Goal: Task Accomplishment & Management: Manage account settings

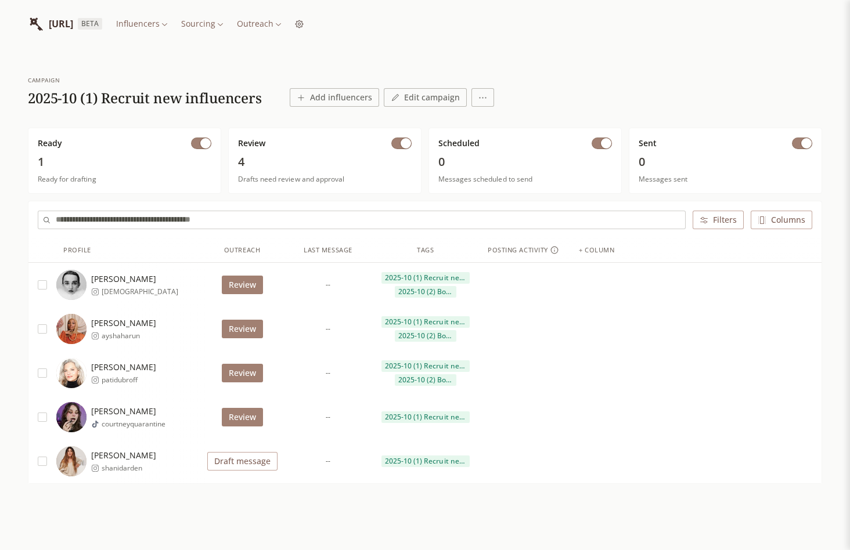
scroll to position [16, 0]
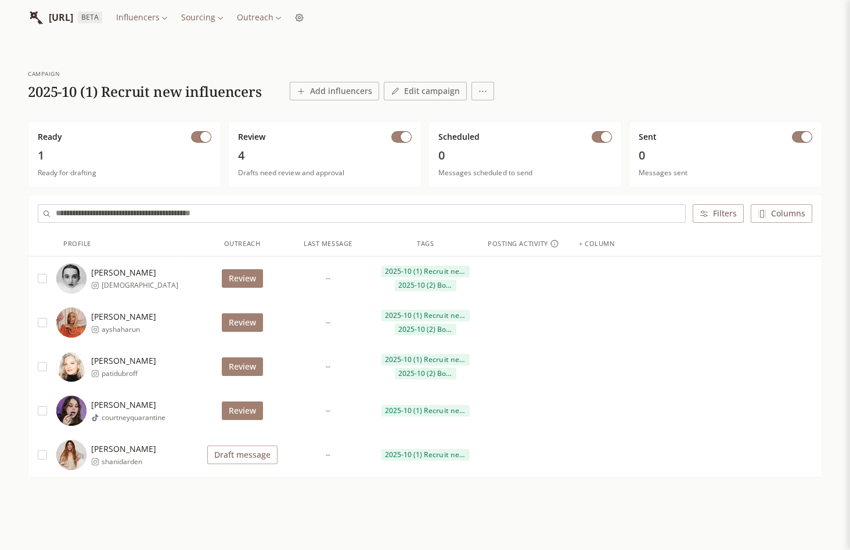
click at [245, 326] on button "Review" at bounding box center [242, 323] width 41 height 19
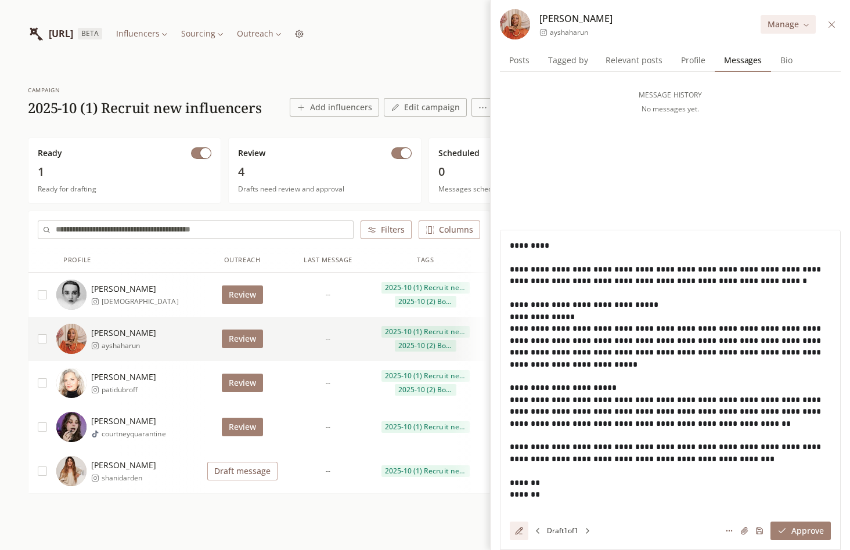
click at [250, 384] on button "Review" at bounding box center [242, 383] width 41 height 19
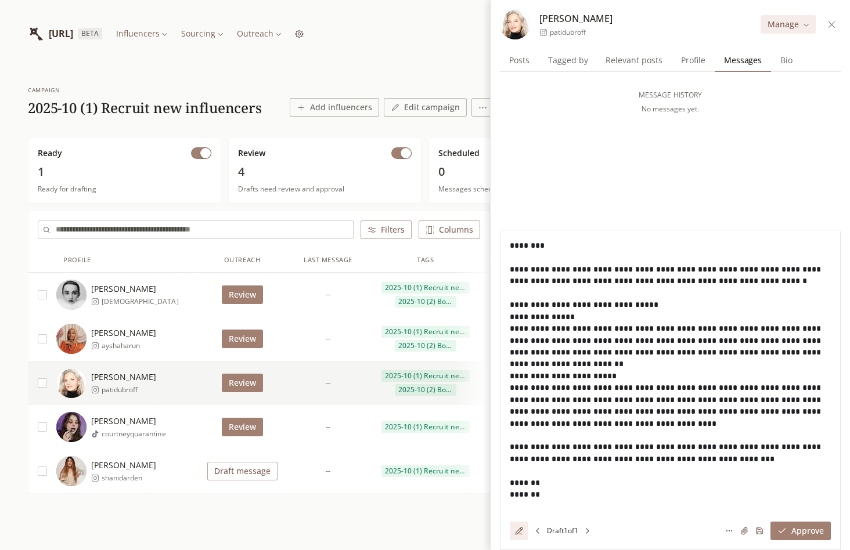
click at [249, 413] on div "Review" at bounding box center [242, 427] width 74 height 44
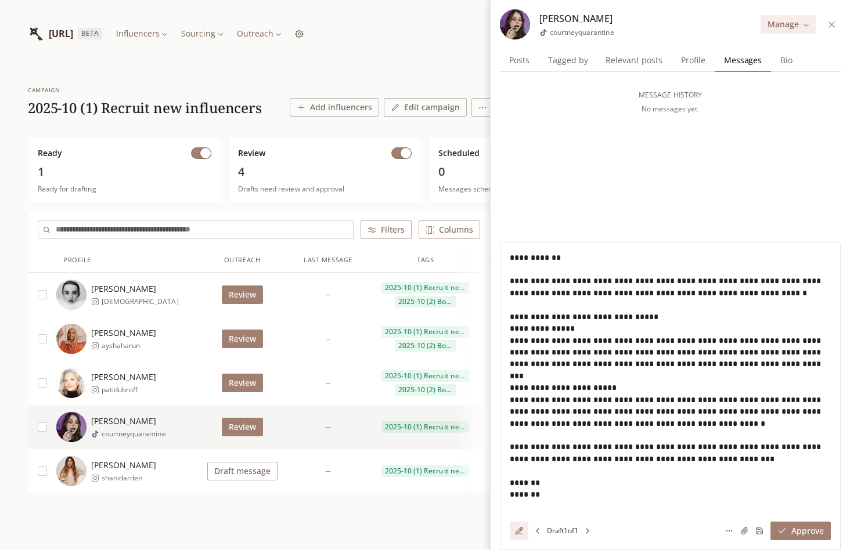
click at [334, 30] on button at bounding box center [831, 24] width 13 height 13
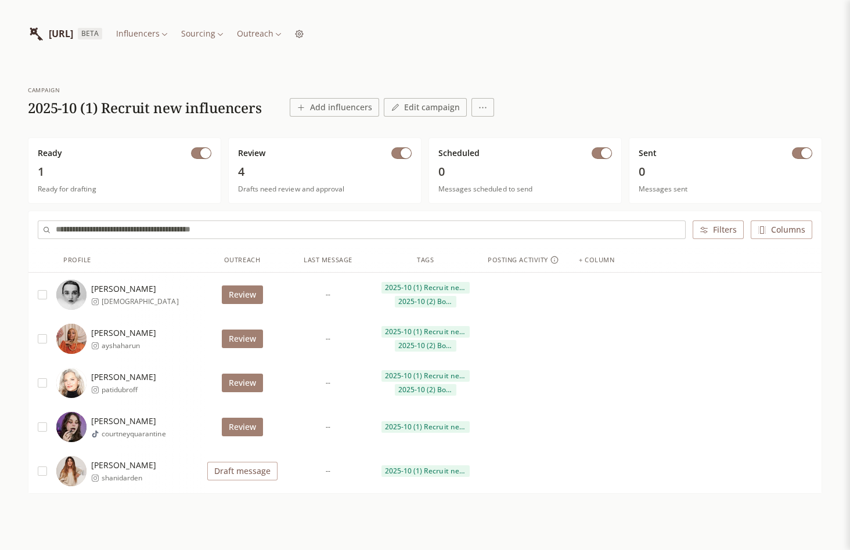
click at [210, 29] on html "[URL] BETA Influencers Sourcing Outreach campaign 2025-10 (1) Recruit new influ…" at bounding box center [425, 302] width 850 height 604
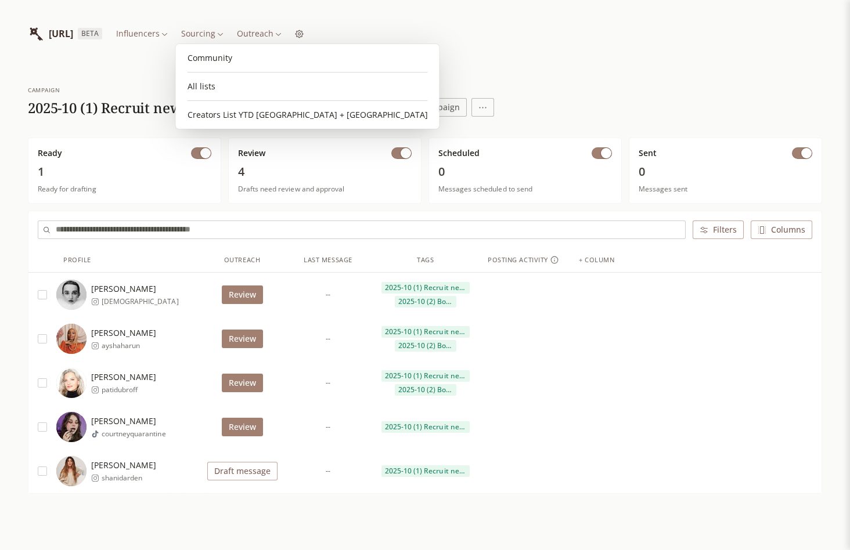
click at [334, 34] on html "[URL] BETA Influencers Sourcing Outreach campaign 2025-10 (1) Recruit new influ…" at bounding box center [425, 302] width 850 height 604
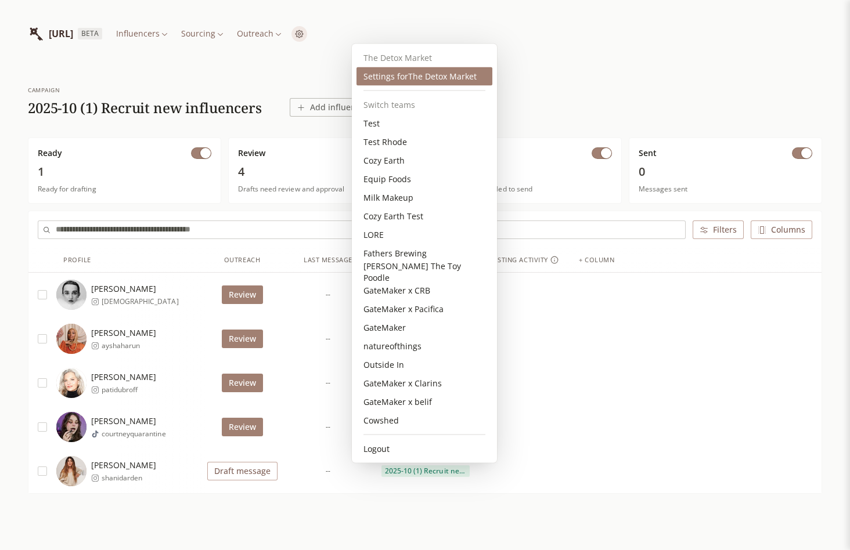
click at [334, 67] on div "Settings for The Detox Market" at bounding box center [424, 76] width 136 height 19
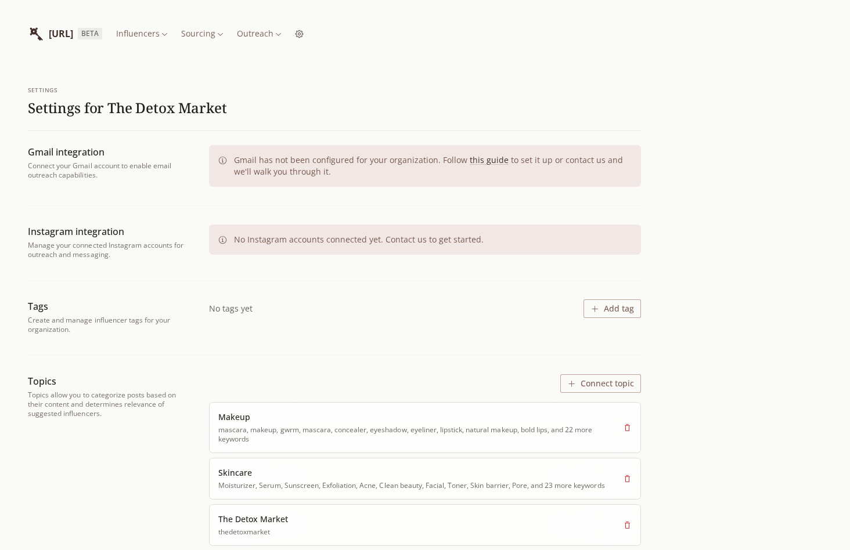
click at [201, 34] on html "[URL] BETA Influencers Sourcing Outreach settings Settings for The Detox Market…" at bounding box center [425, 510] width 850 height 1020
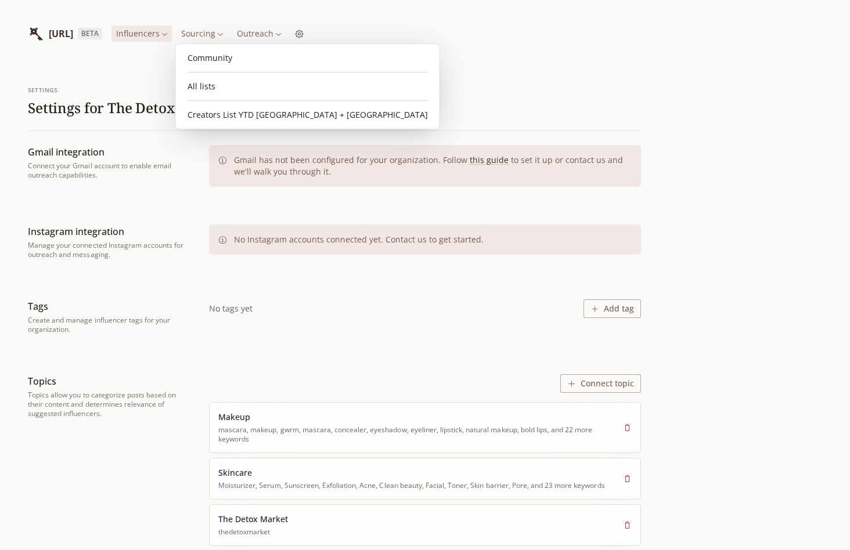
click at [214, 65] on link "Community" at bounding box center [308, 58] width 254 height 19
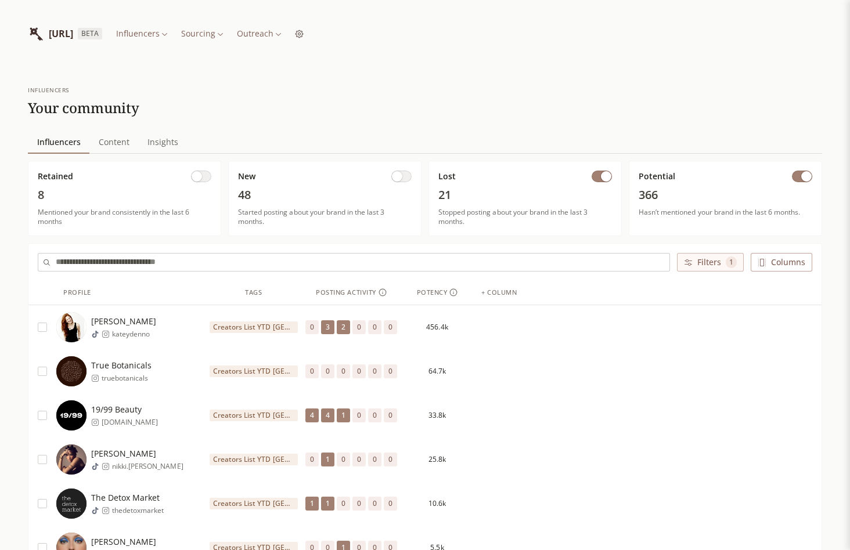
click at [334, 175] on span "button" at bounding box center [806, 176] width 10 height 10
